Goal: Task Accomplishment & Management: Manage account settings

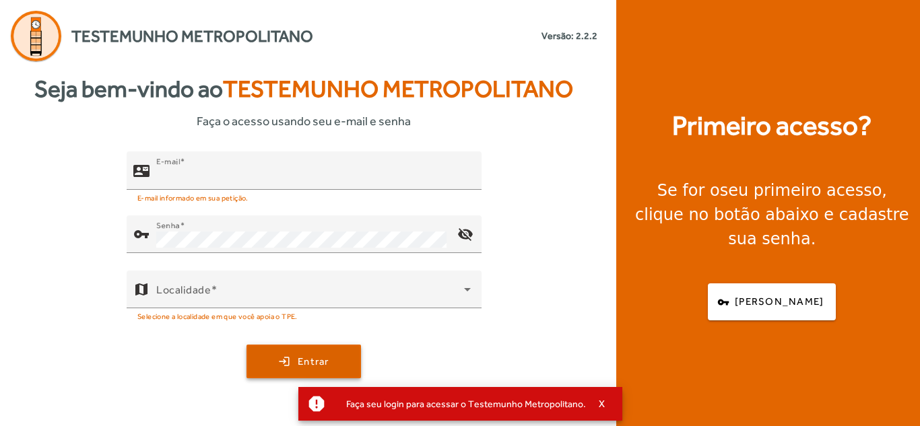
type input "**********"
click at [269, 361] on span "submit" at bounding box center [304, 362] width 112 height 32
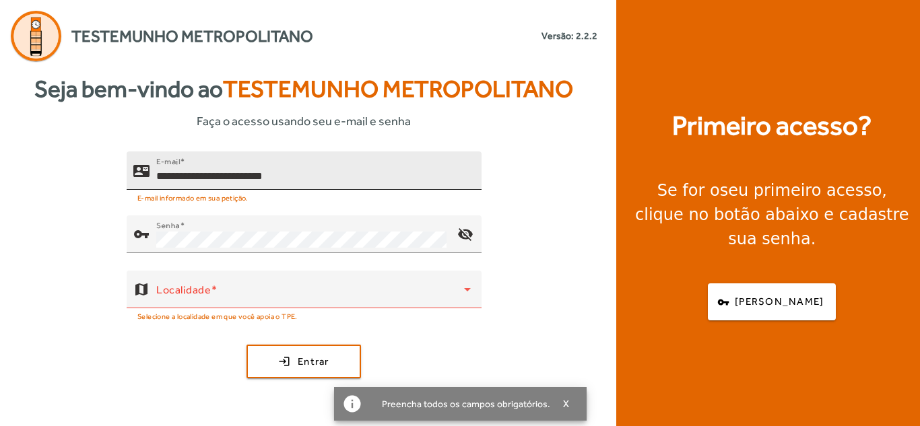
click at [340, 166] on div "**********" at bounding box center [313, 171] width 315 height 38
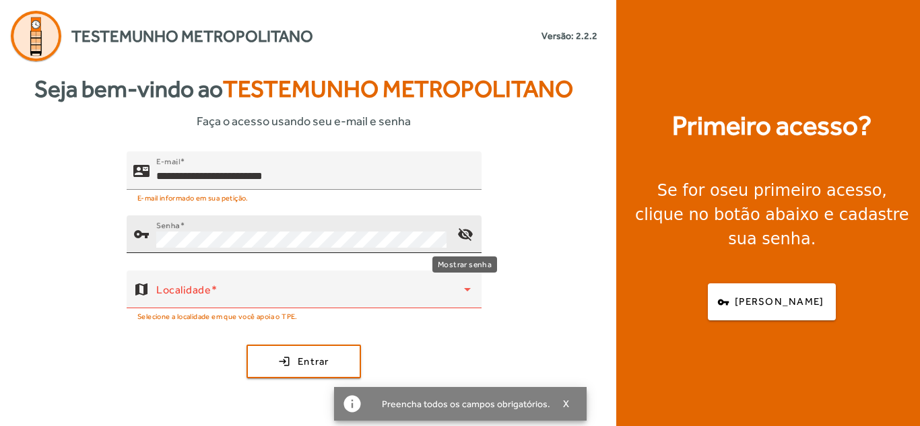
click at [467, 233] on mat-icon "visibility_off" at bounding box center [465, 234] width 32 height 32
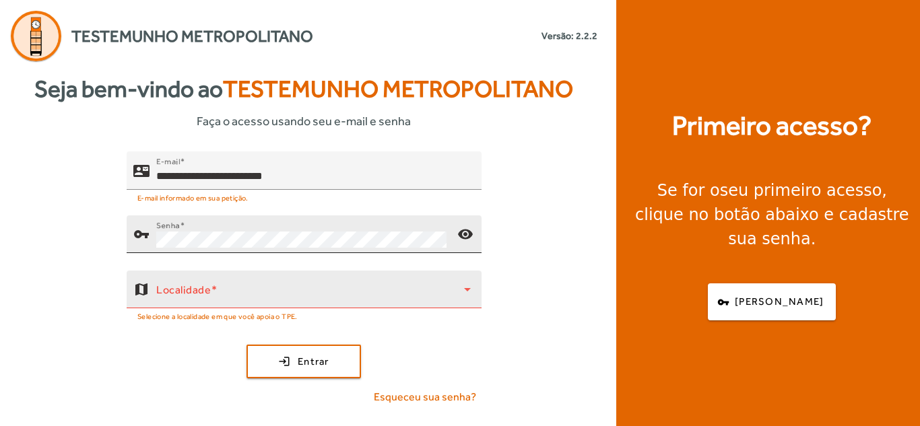
click at [470, 290] on icon at bounding box center [467, 290] width 16 height 16
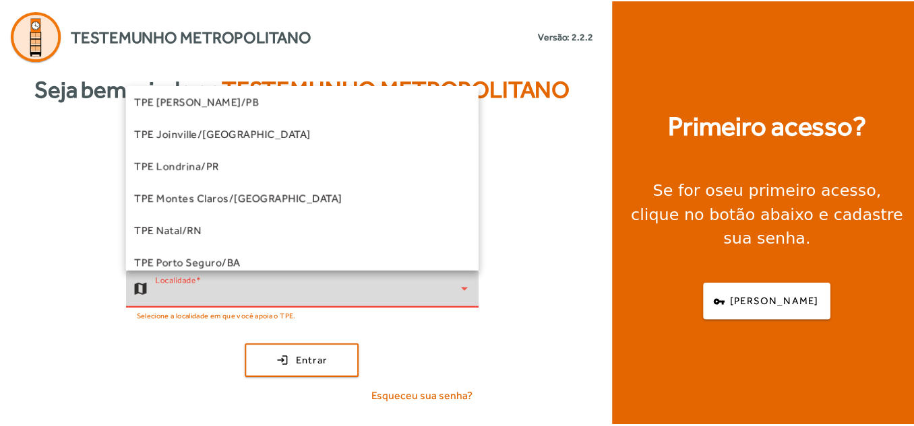
scroll to position [408, 0]
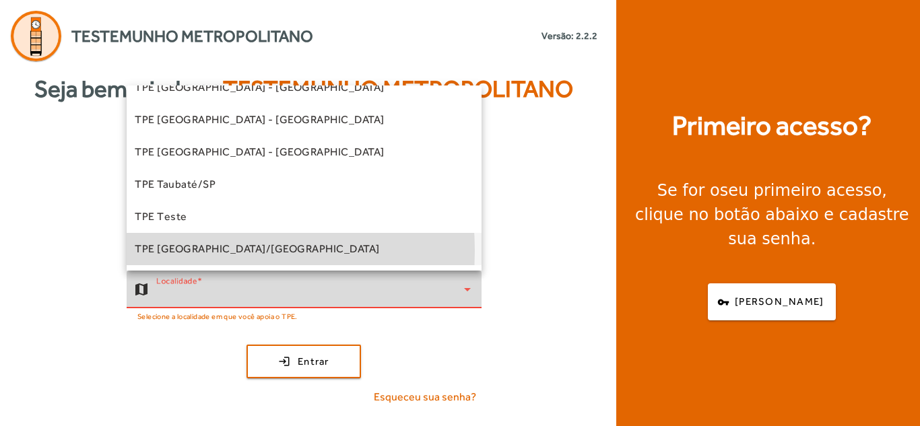
click at [189, 251] on span "TPE [GEOGRAPHIC_DATA]/[GEOGRAPHIC_DATA]" at bounding box center [257, 249] width 245 height 16
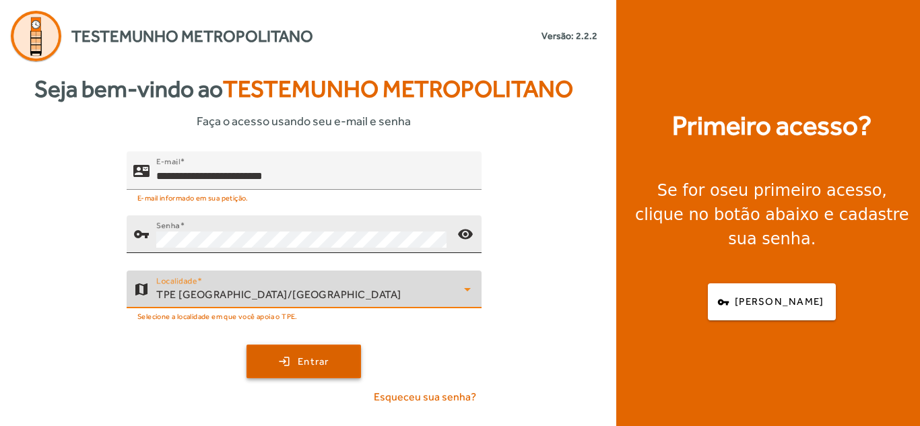
click at [305, 367] on span "Entrar" at bounding box center [314, 361] width 32 height 15
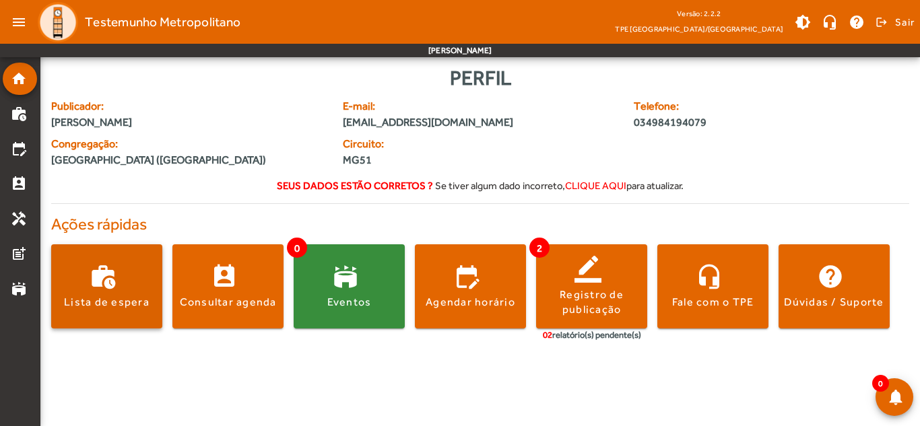
click at [91, 294] on span at bounding box center [106, 287] width 111 height 32
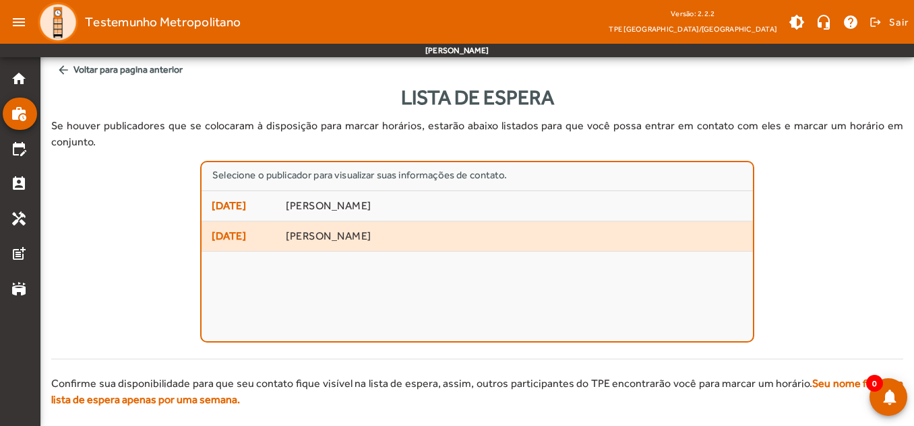
click at [350, 243] on span "[PERSON_NAME]" at bounding box center [514, 237] width 457 height 14
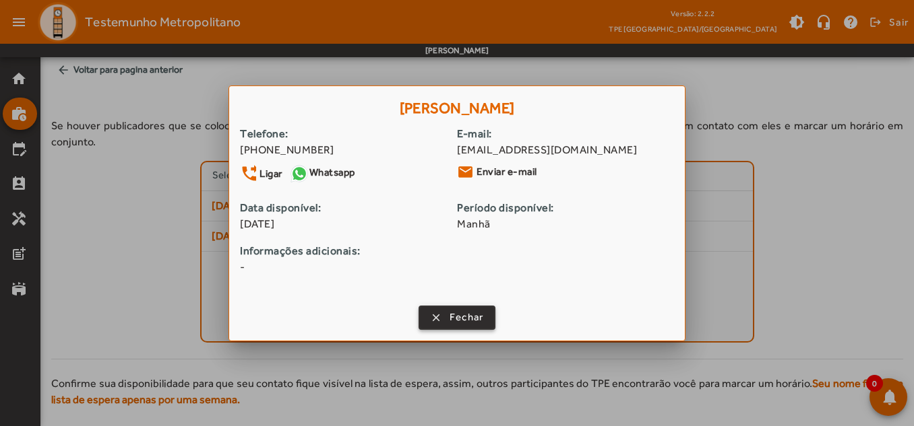
click at [454, 321] on span "Fechar" at bounding box center [466, 317] width 34 height 15
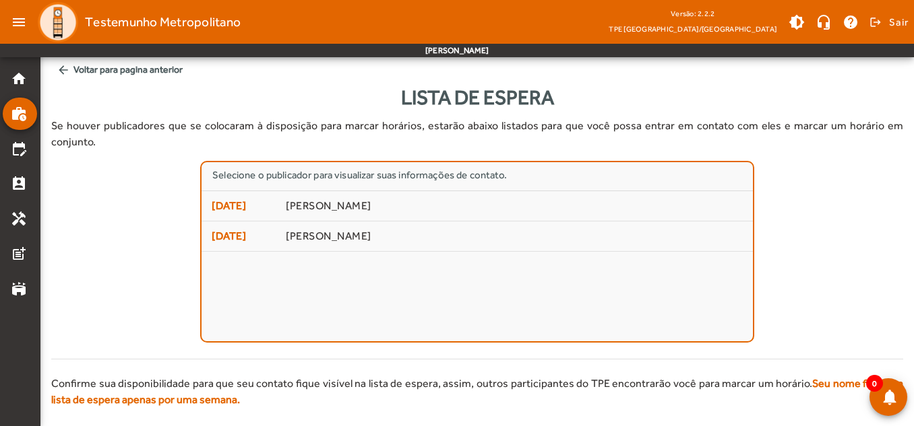
click at [65, 70] on mat-icon "arrow_back" at bounding box center [63, 69] width 13 height 13
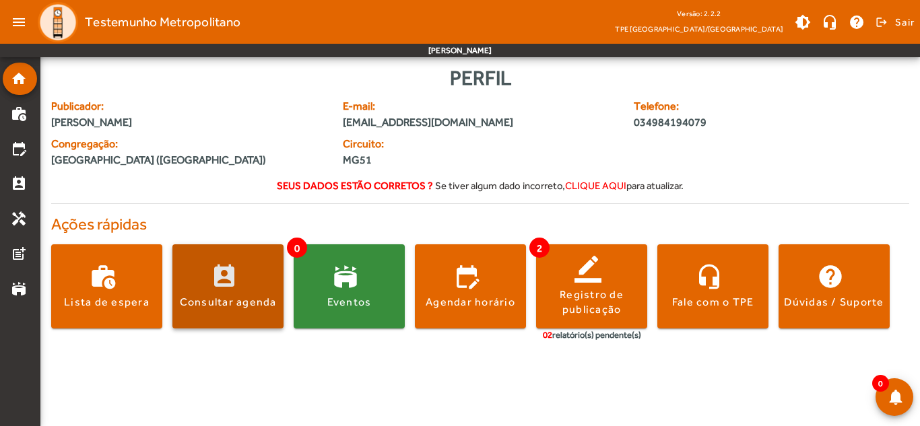
click at [249, 292] on span at bounding box center [227, 287] width 111 height 32
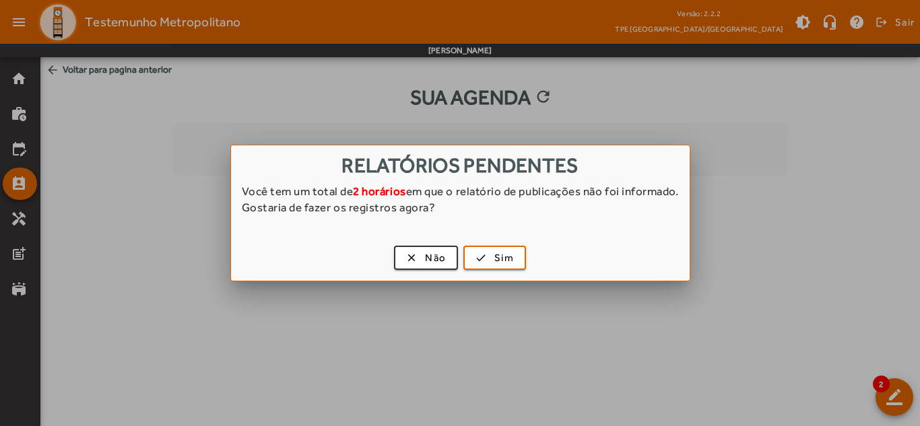
click at [354, 357] on div at bounding box center [460, 213] width 920 height 426
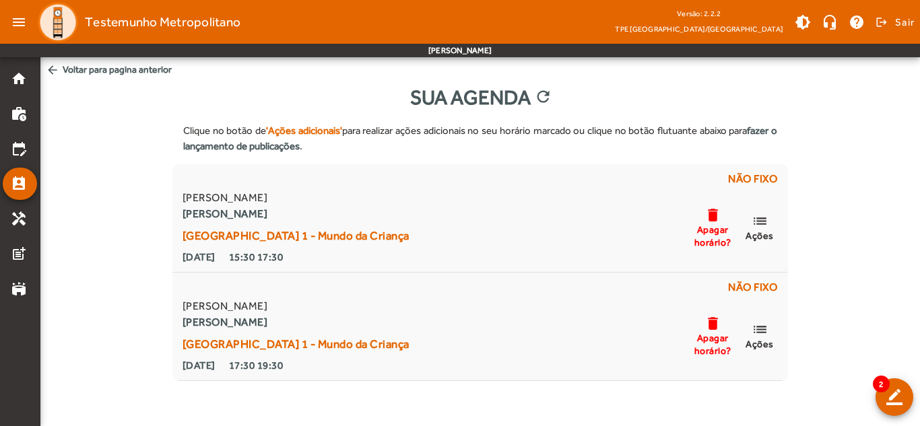
click at [49, 71] on mat-icon "arrow_back" at bounding box center [52, 69] width 13 height 13
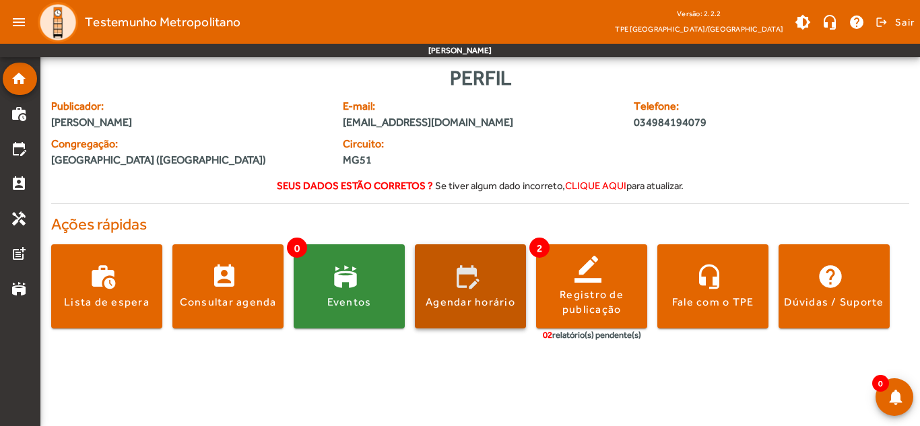
click at [472, 292] on span at bounding box center [470, 287] width 111 height 32
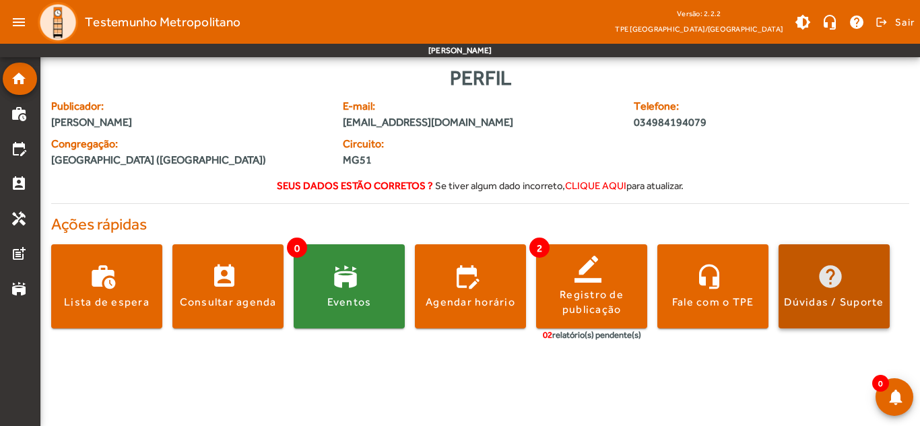
click at [817, 285] on span at bounding box center [834, 287] width 111 height 32
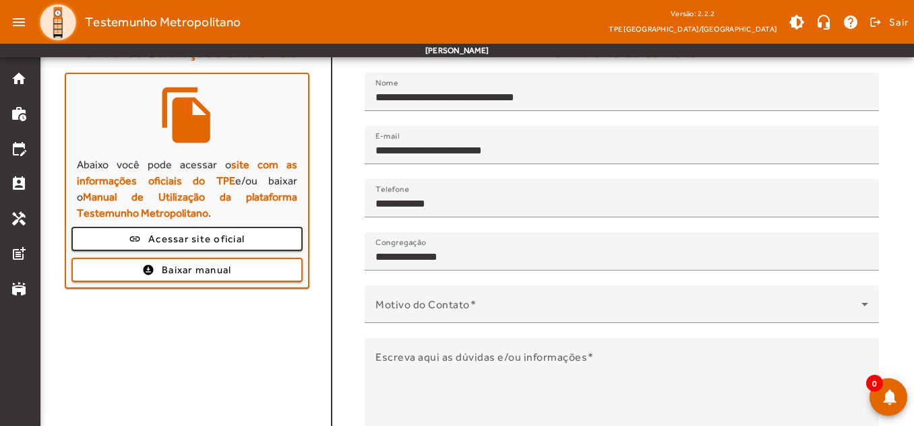
scroll to position [201, 0]
